Goal: Transaction & Acquisition: Download file/media

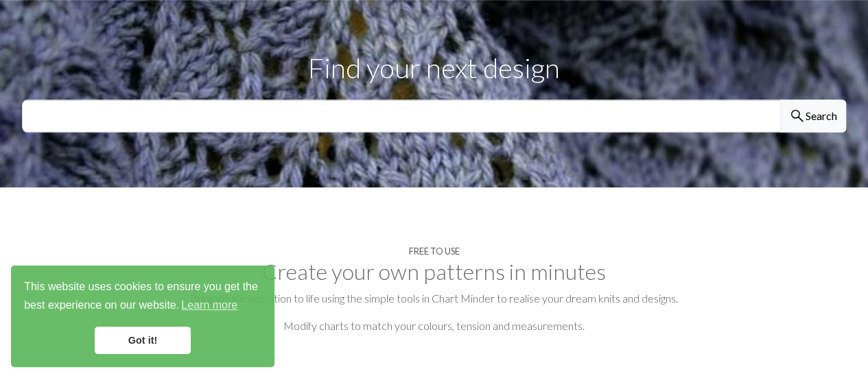
scroll to position [465, 0]
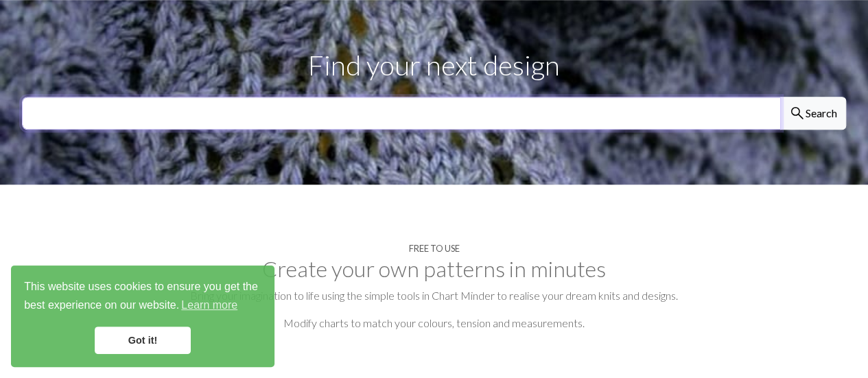
click at [358, 97] on input "text" at bounding box center [401, 113] width 759 height 33
type input "bird"
click at [780, 97] on button "search Search" at bounding box center [813, 113] width 66 height 33
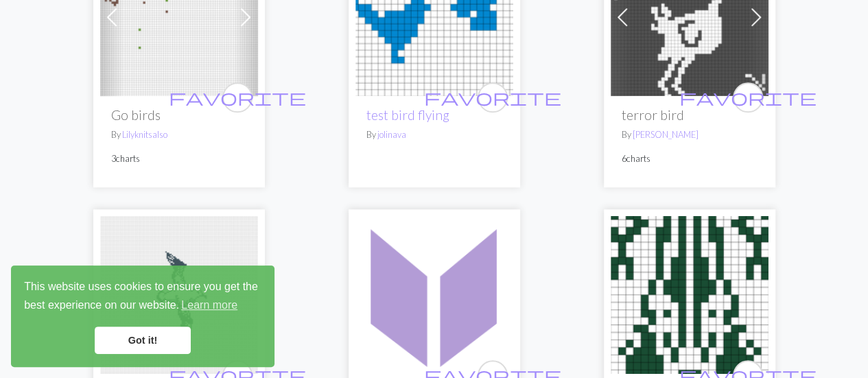
scroll to position [559, 0]
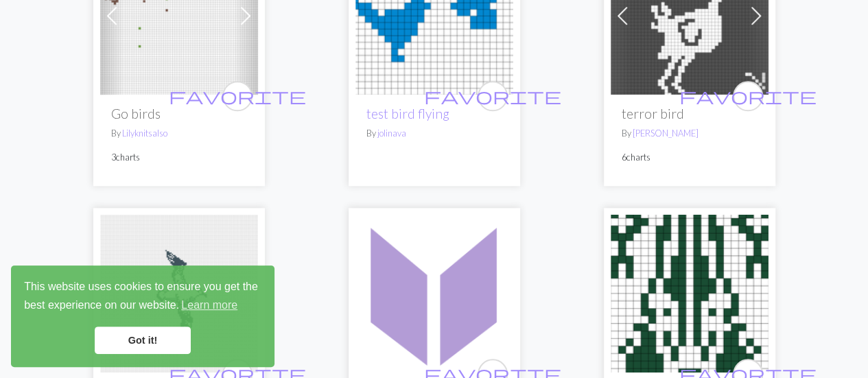
click at [147, 345] on link "Got it!" at bounding box center [143, 340] width 96 height 27
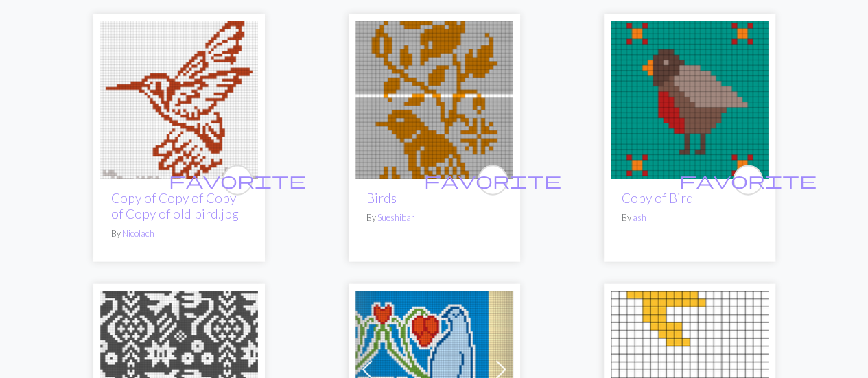
scroll to position [4058, 0]
click at [159, 65] on img at bounding box center [179, 100] width 158 height 158
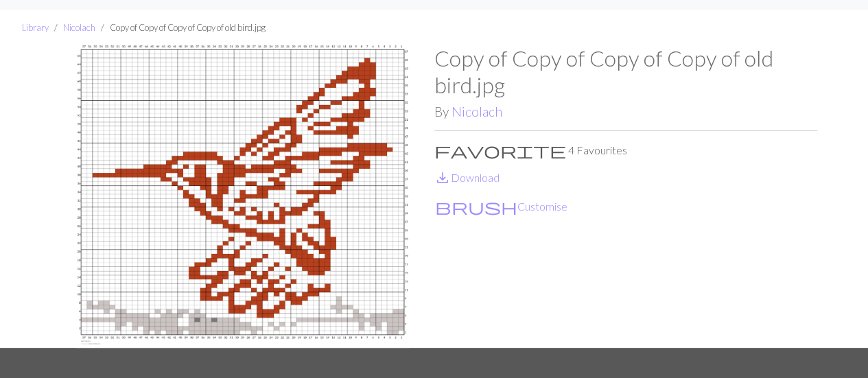
scroll to position [32, 0]
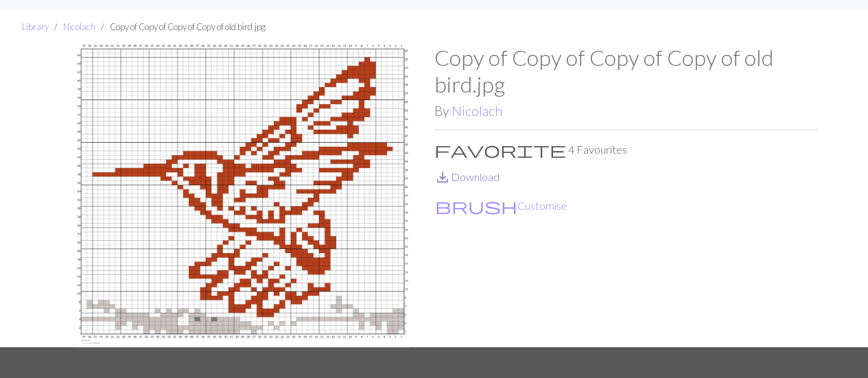
click at [478, 178] on link "save_alt Download" at bounding box center [466, 176] width 65 height 13
